Goal: Check status: Check status

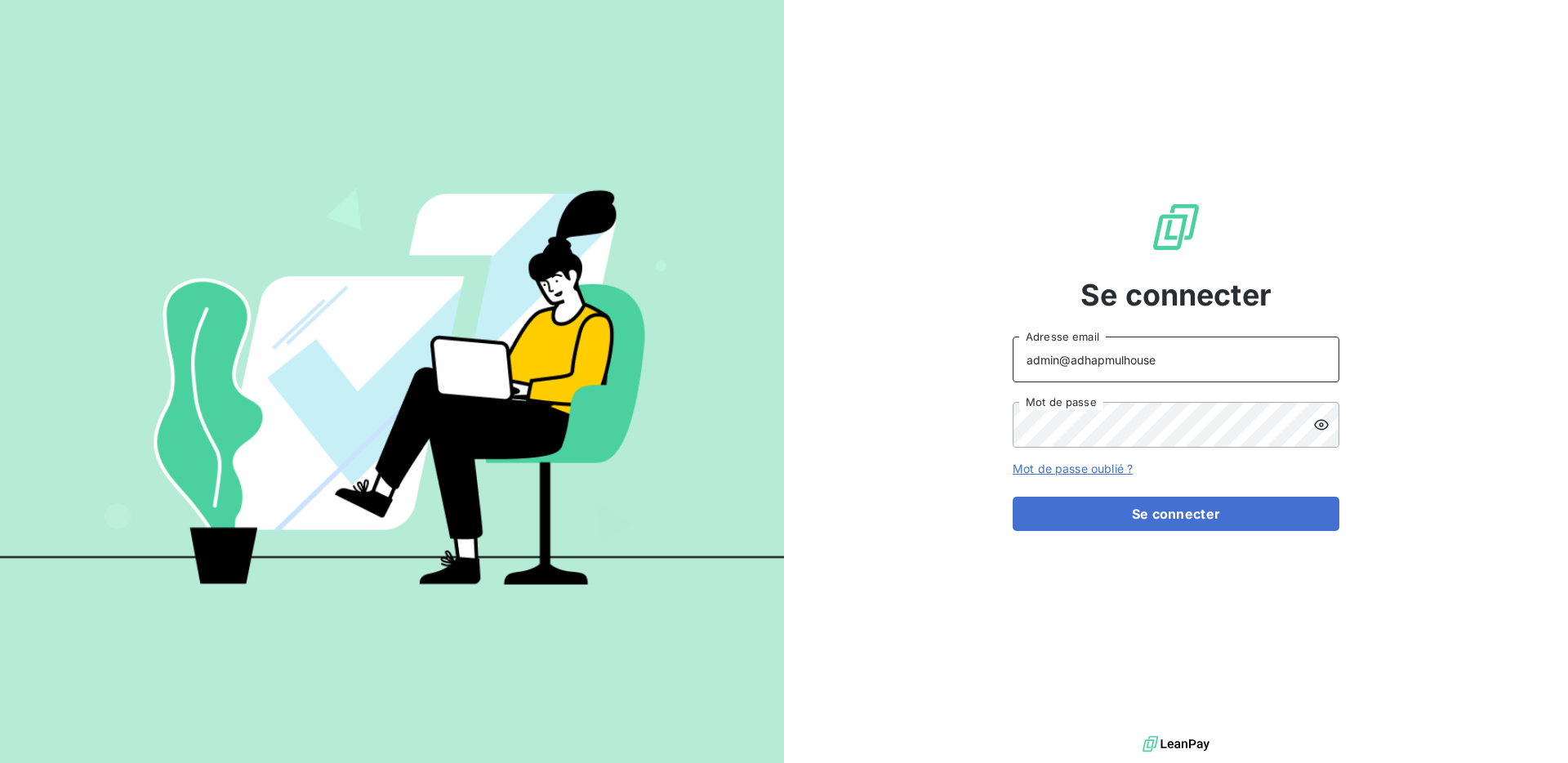
click at [1159, 375] on input "admin@adhapmulhouse" at bounding box center [1176, 360] width 327 height 46
type input "admin@unitechgroupe"
click at [1171, 513] on button "Se connecter" at bounding box center [1176, 514] width 327 height 35
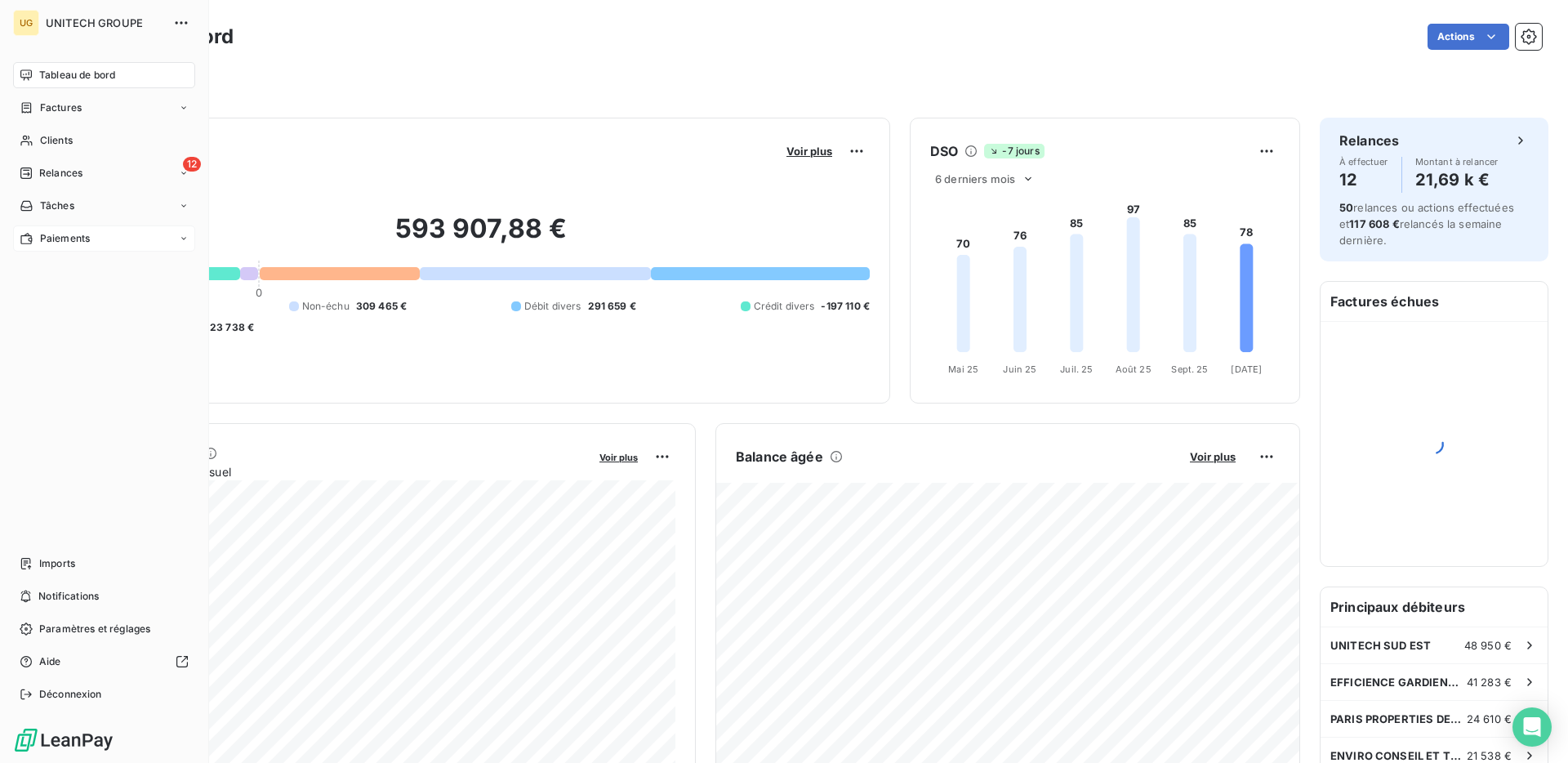
click at [78, 240] on span "Paiements" at bounding box center [65, 239] width 50 height 15
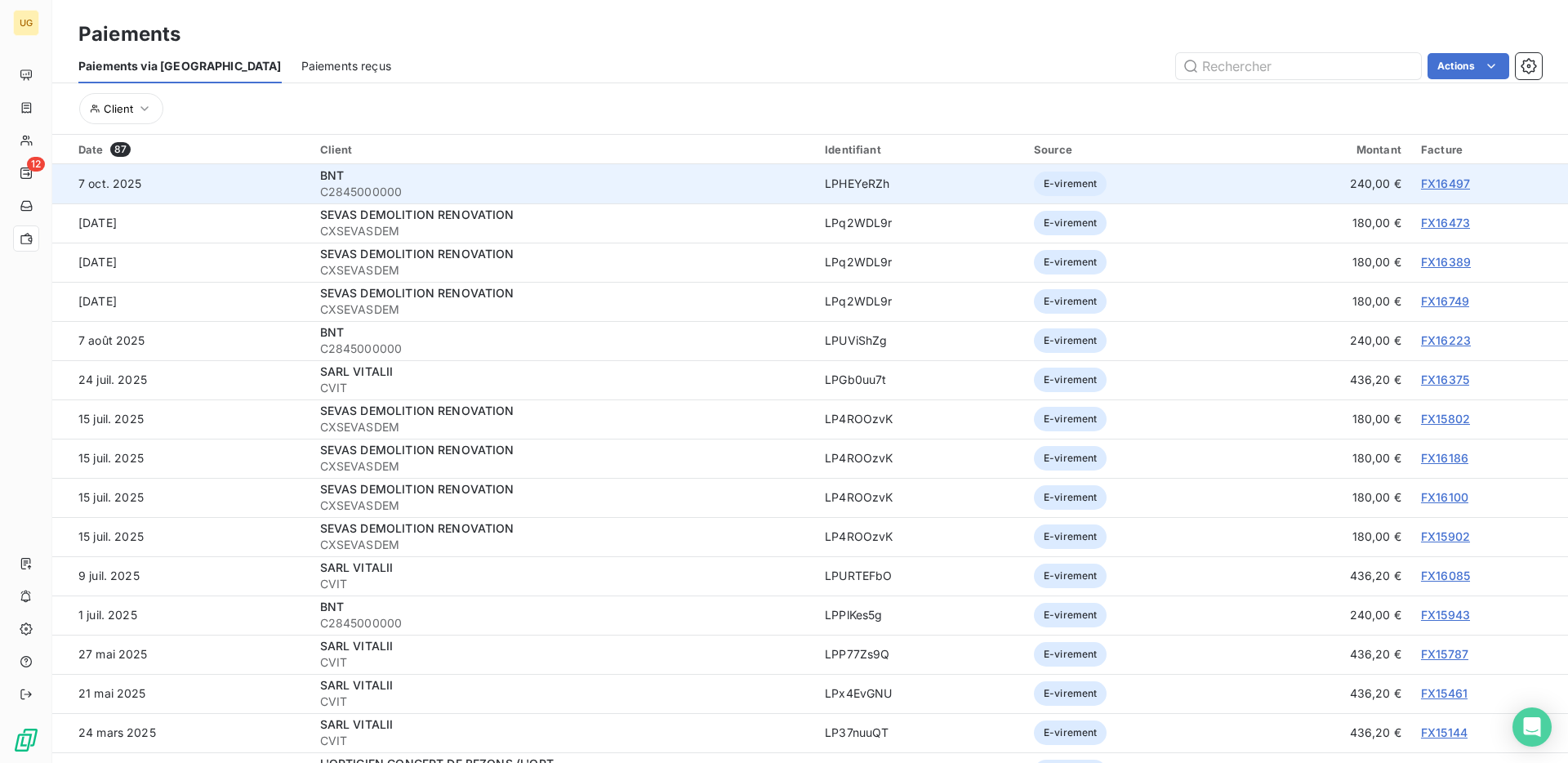
click at [1446, 183] on link "FX16497" at bounding box center [1446, 183] width 49 height 14
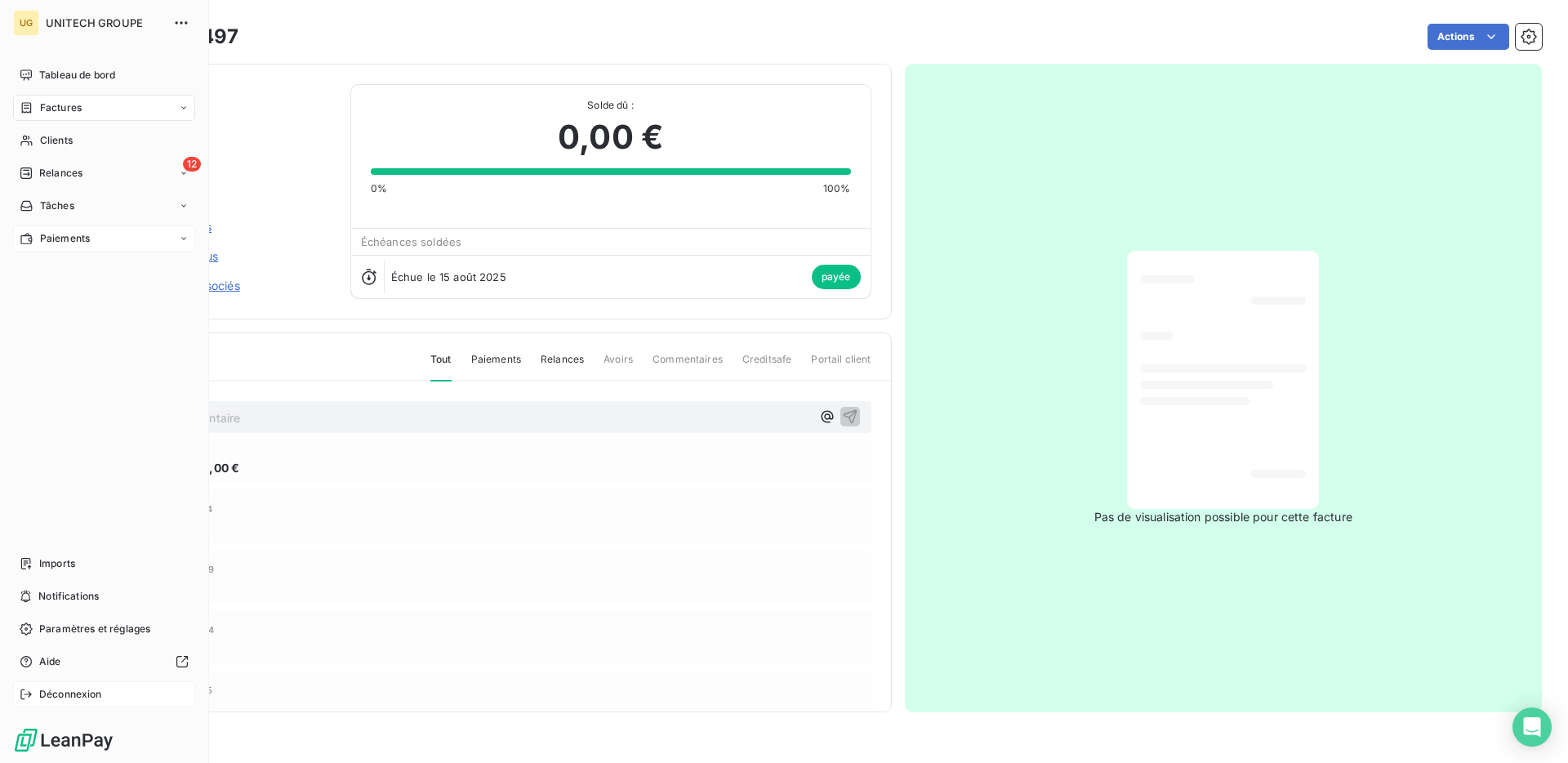
click at [50, 700] on span "Déconnexion" at bounding box center [71, 695] width 63 height 15
